Goal: Task Accomplishment & Management: Manage account settings

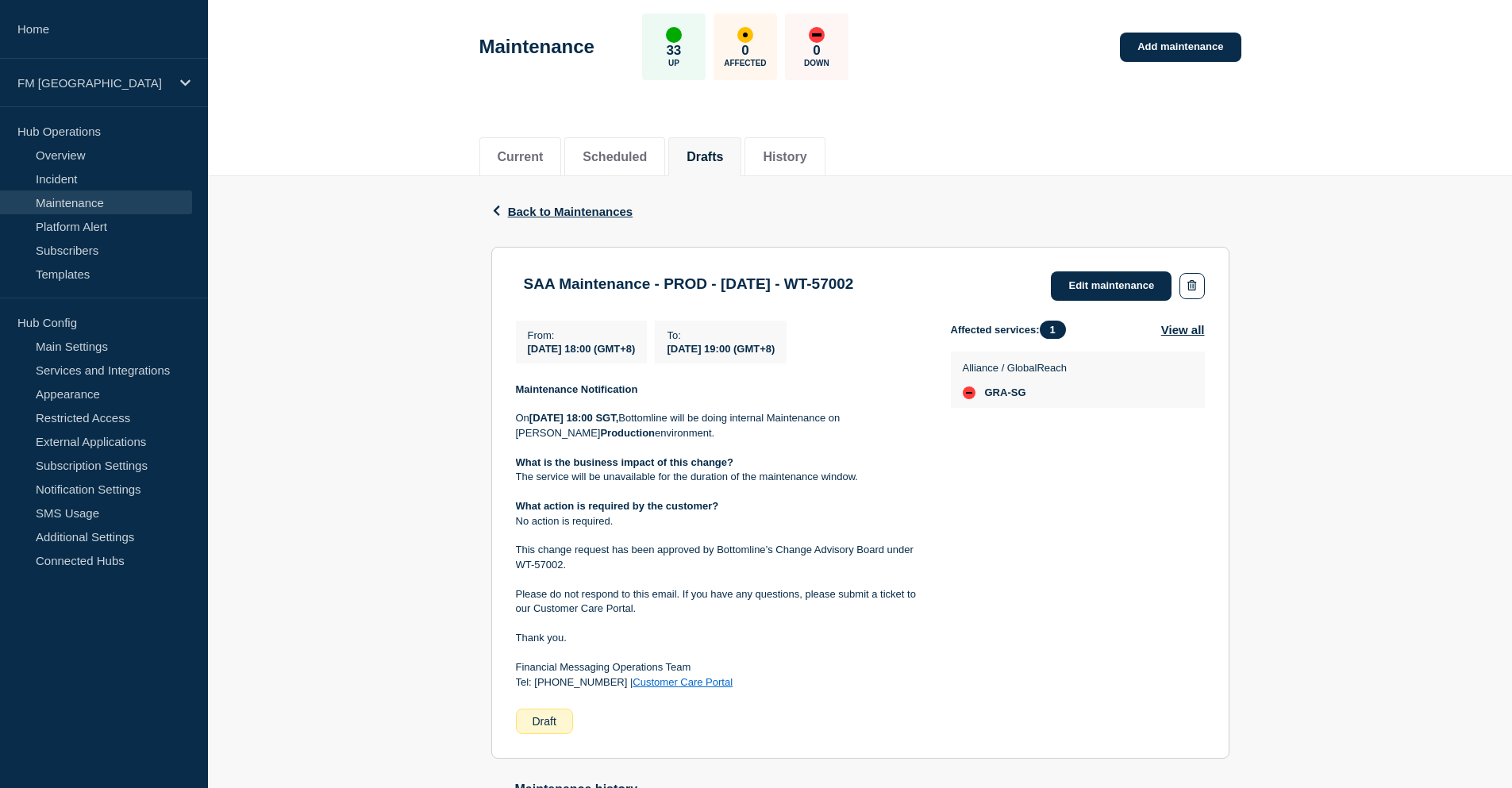
scroll to position [31, 0]
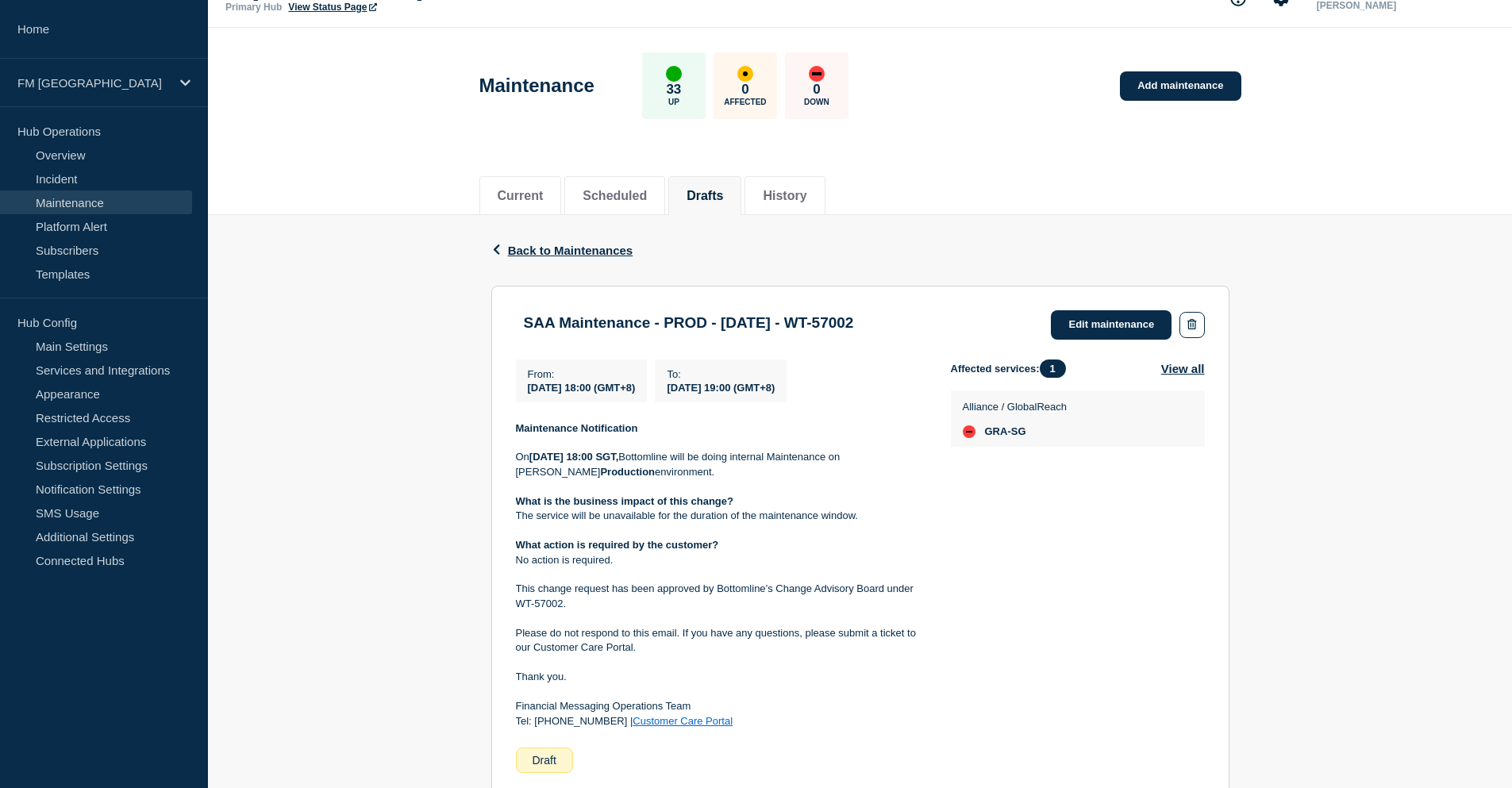
click at [974, 241] on div "Back Back to Maintenances" at bounding box center [860, 250] width 738 height 70
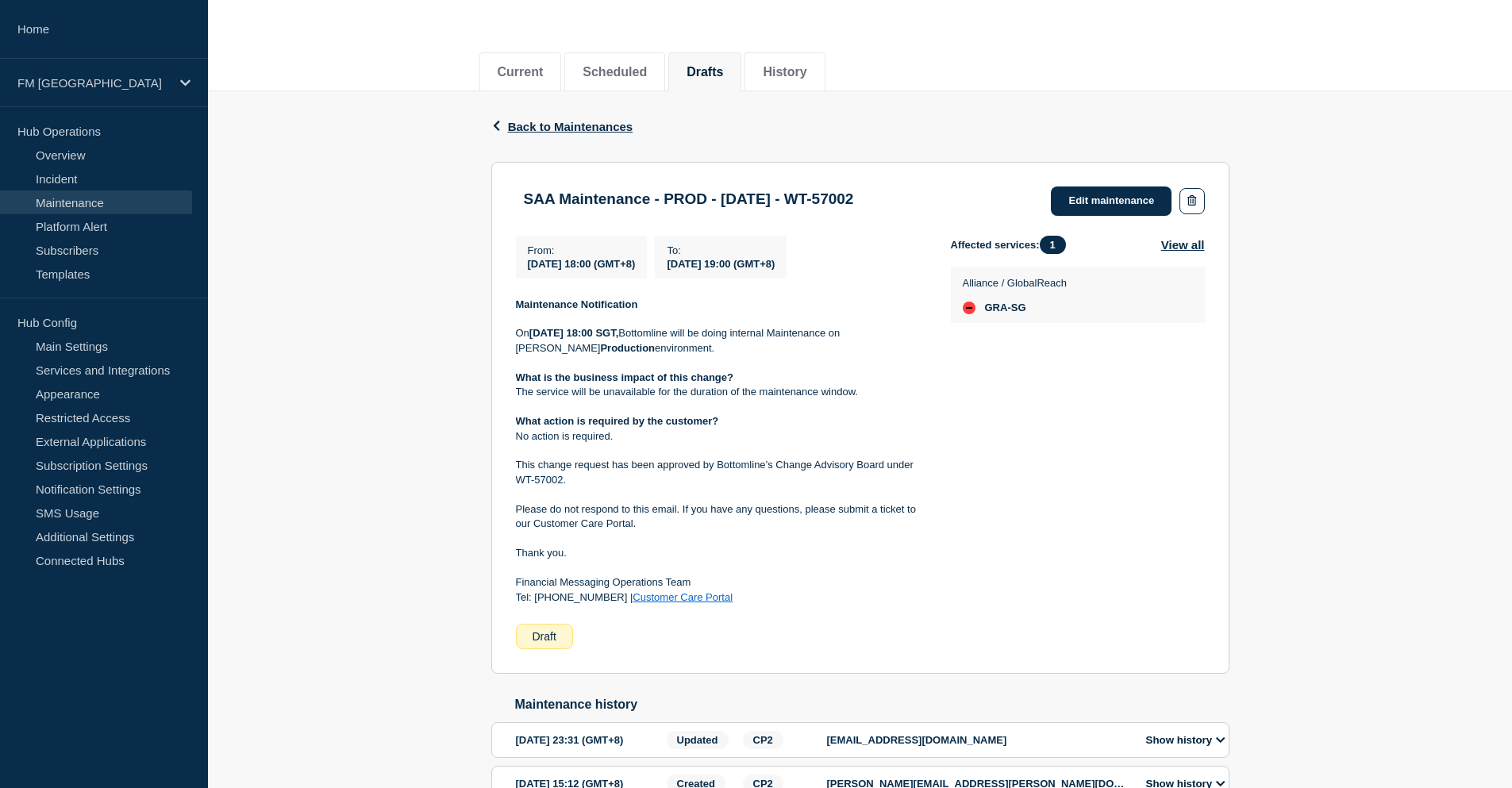
scroll to position [189, 0]
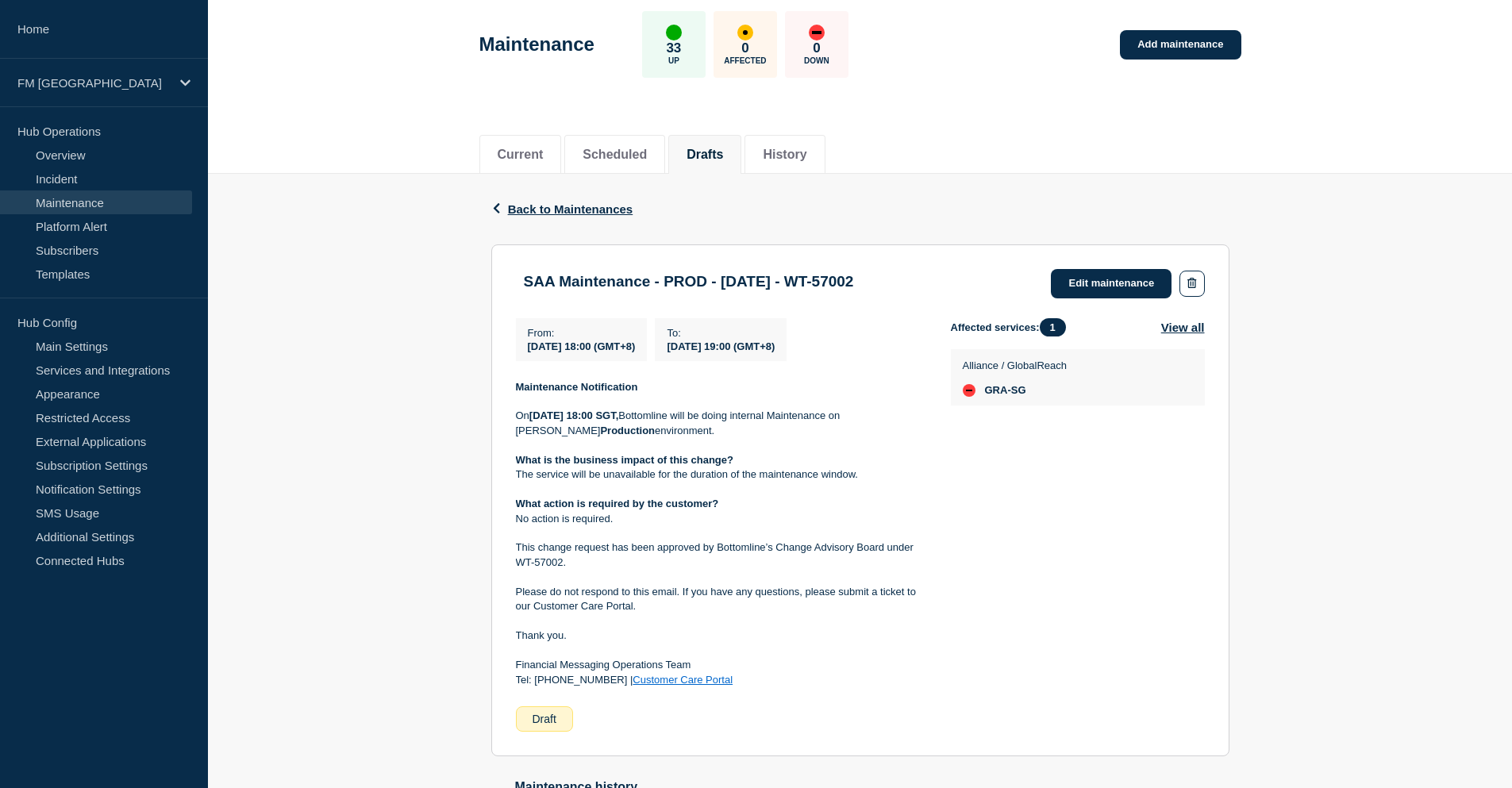
scroll to position [269, 0]
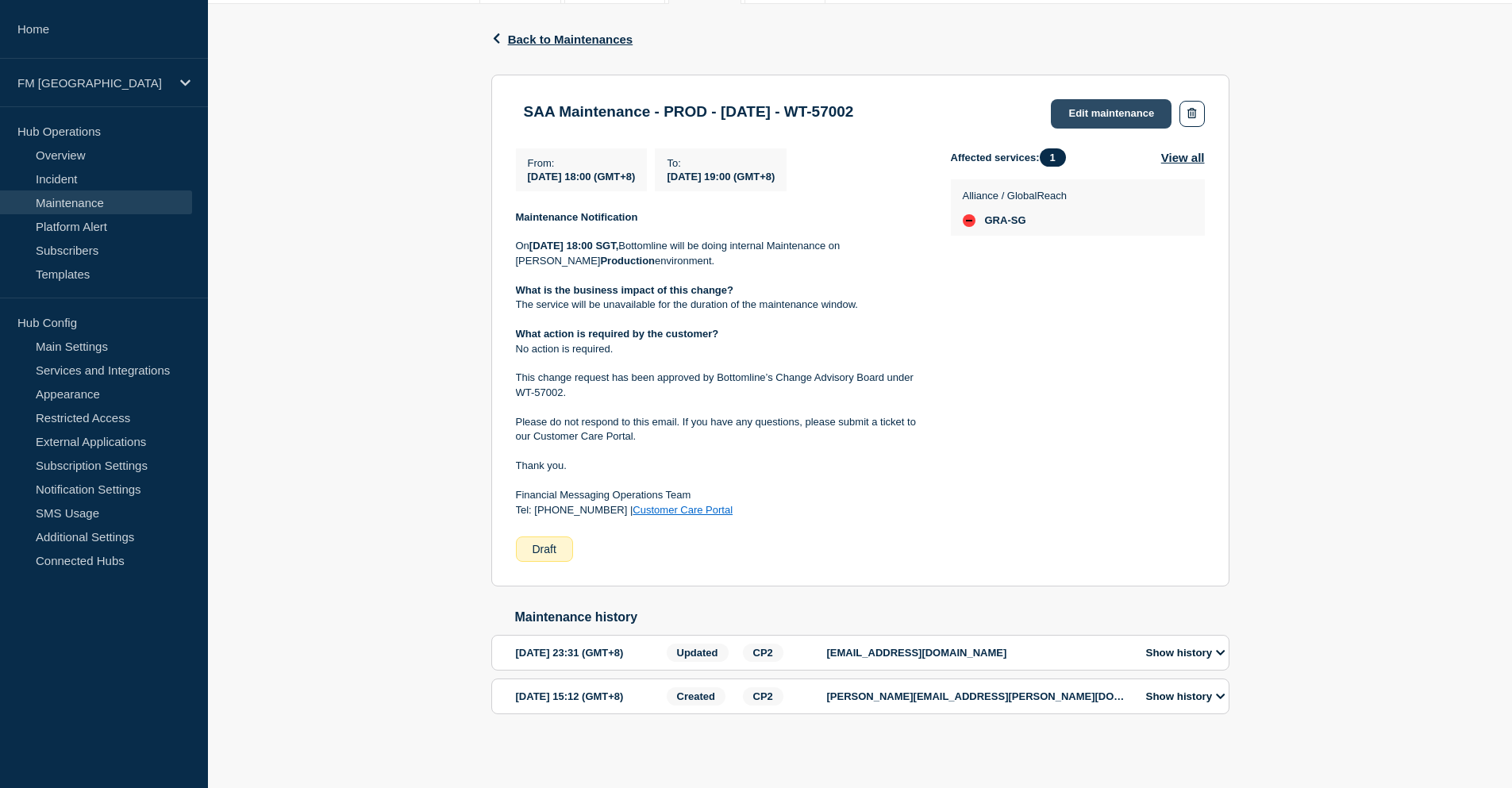
click at [1107, 99] on link "Edit maintenance" at bounding box center [1111, 113] width 121 height 30
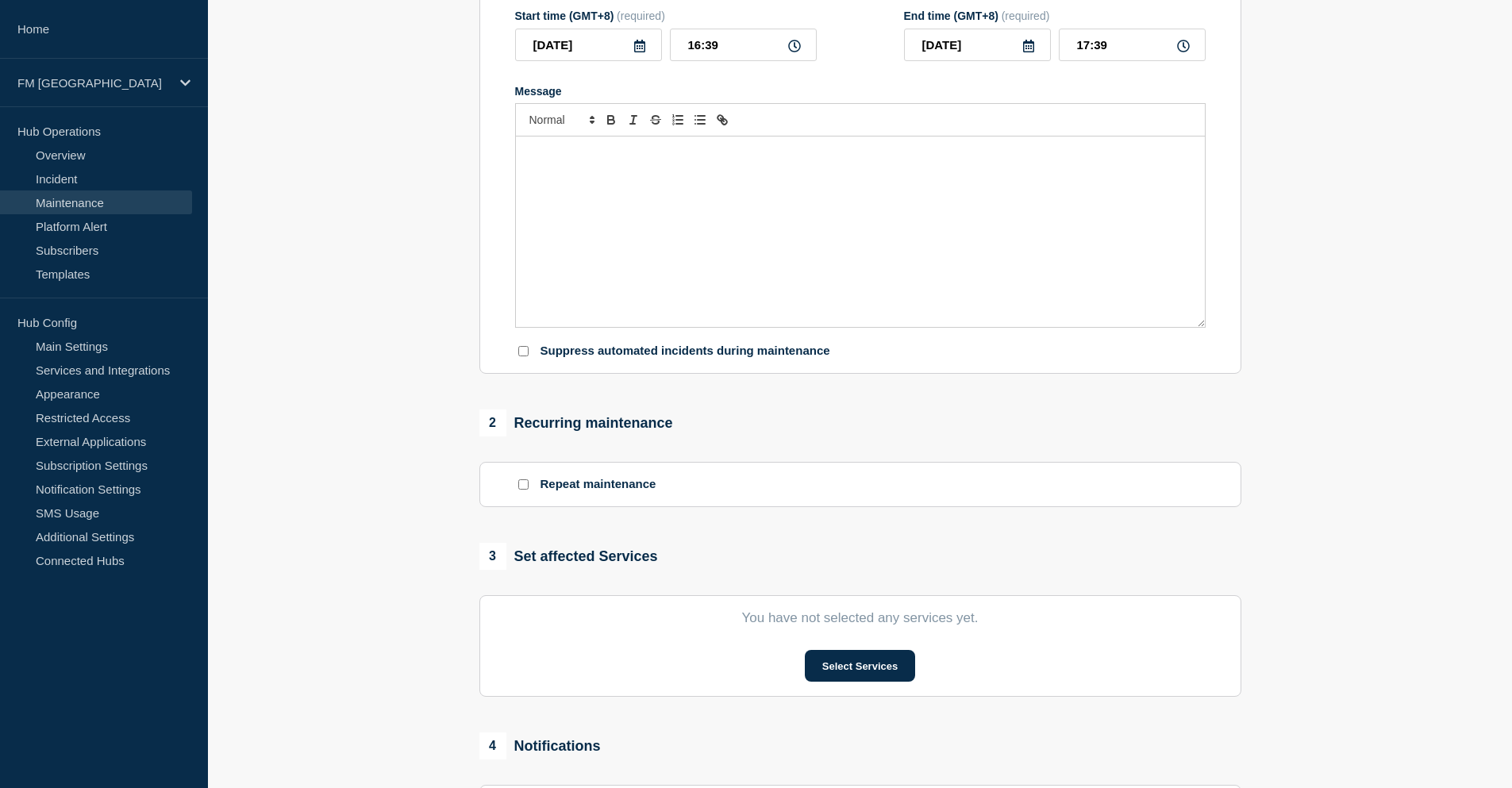
type input "SAA Maintenance - PROD - [DATE] - WT-57002"
type input "[DATE]"
type input "18:00"
type input "[DATE]"
type input "19:00"
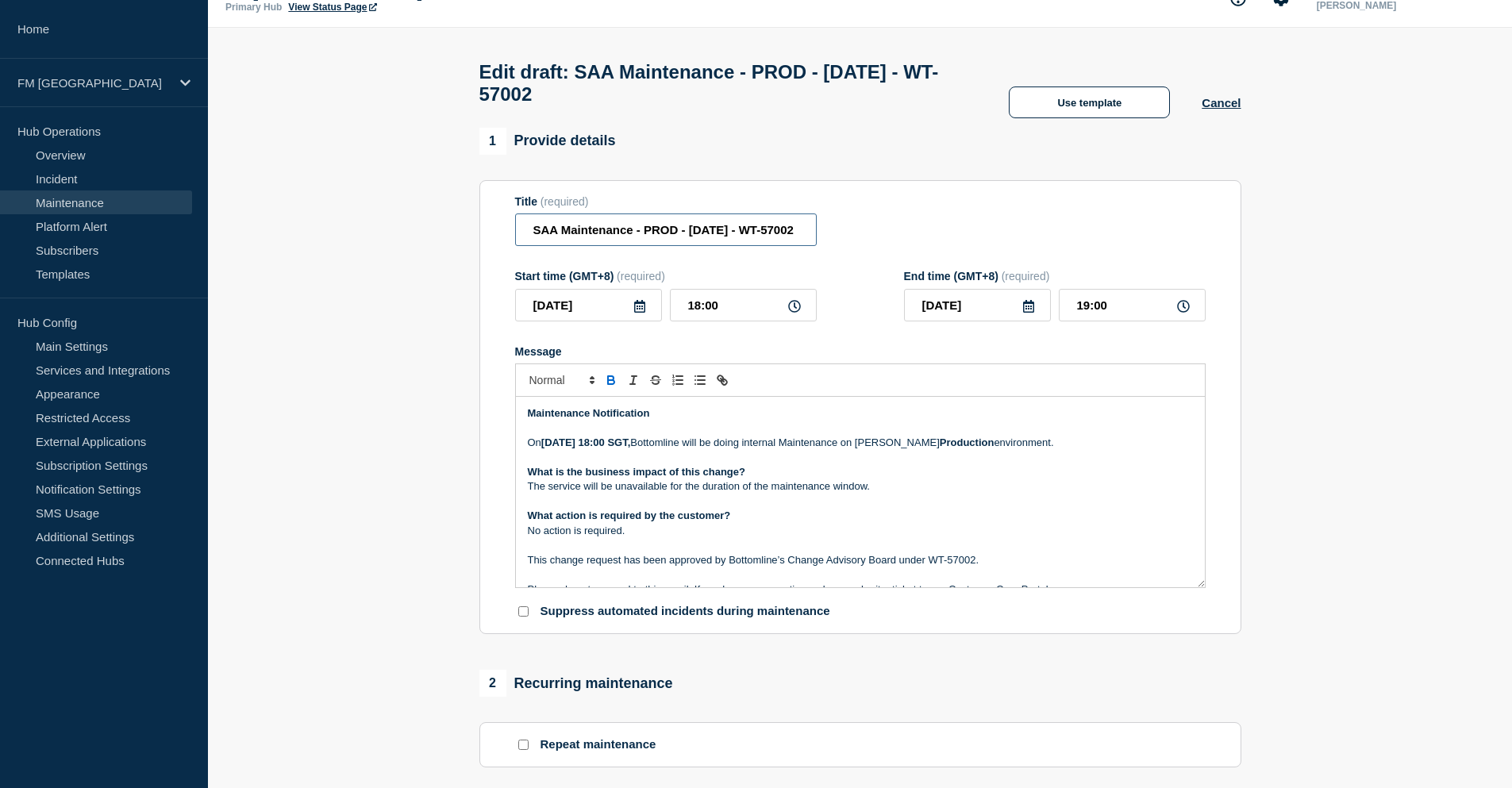
scroll to position [0, 29]
drag, startPoint x: 752, startPoint y: 240, endPoint x: 815, endPoint y: 237, distance: 63.1
click at [815, 237] on input "SAA Maintenance - PROD - 30/AUG/2025 - WT-57002" at bounding box center [666, 229] width 302 height 32
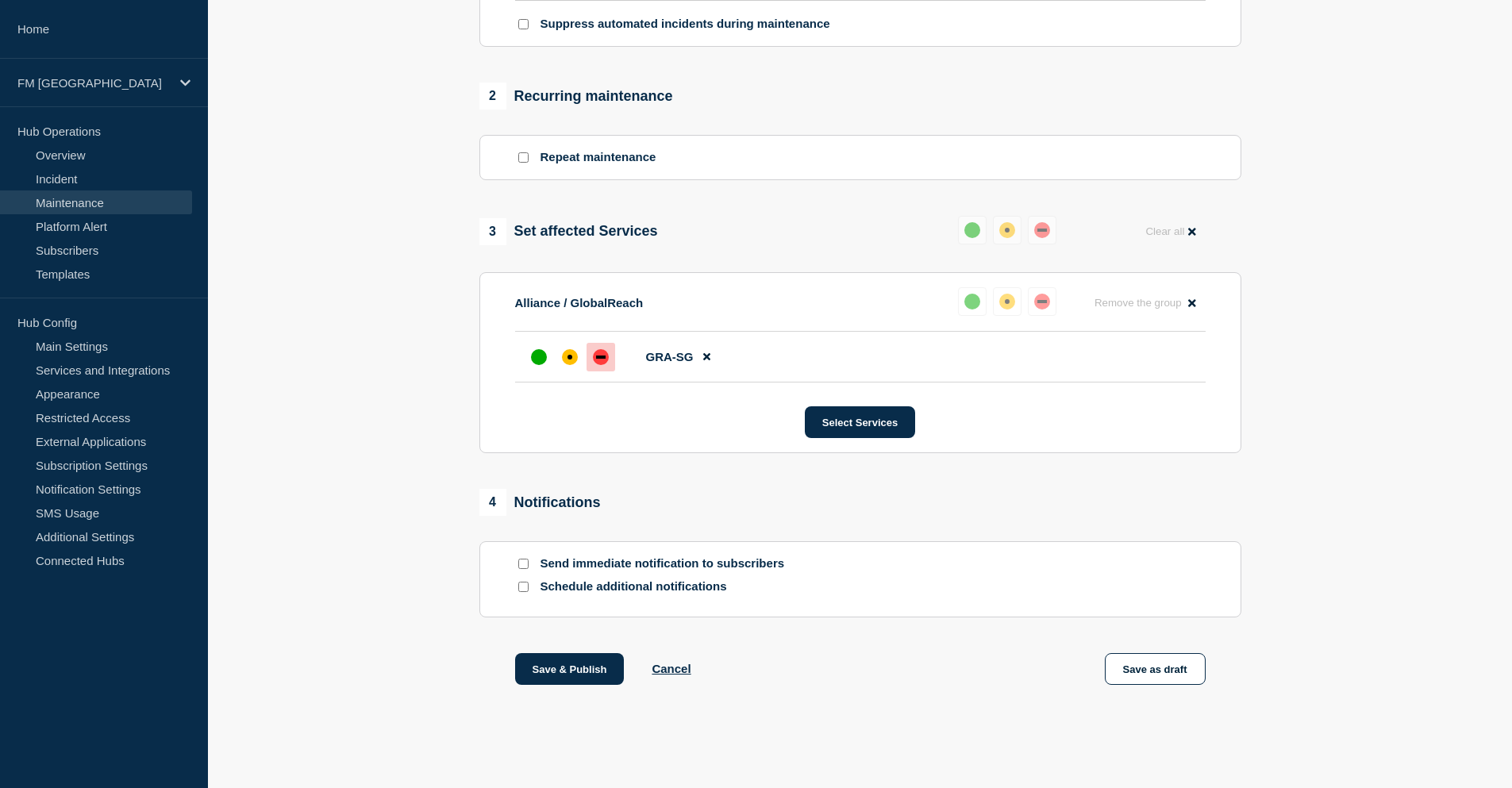
scroll to position [626, 0]
click at [522, 561] on input "Send immediate notification to subscribers" at bounding box center [523, 563] width 10 height 10
checkbox input "true"
click at [566, 672] on button "Save & Publish" at bounding box center [569, 668] width 109 height 31
